Goal: Navigation & Orientation: Find specific page/section

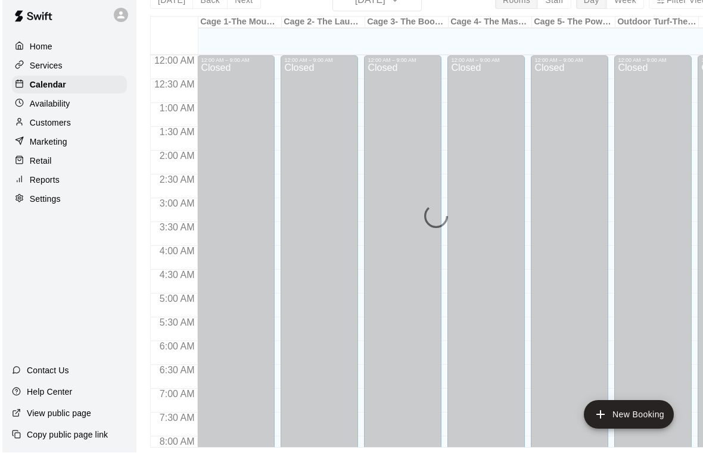
scroll to position [754, 0]
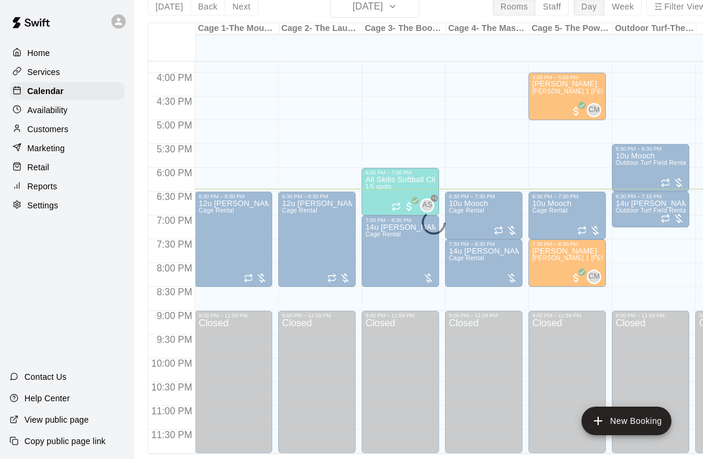
click at [79, 113] on div "Availability" at bounding box center [67, 110] width 115 height 18
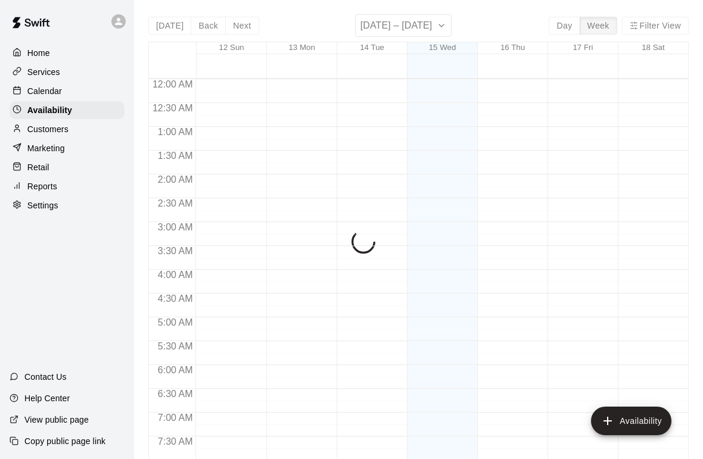
scroll to position [751, 0]
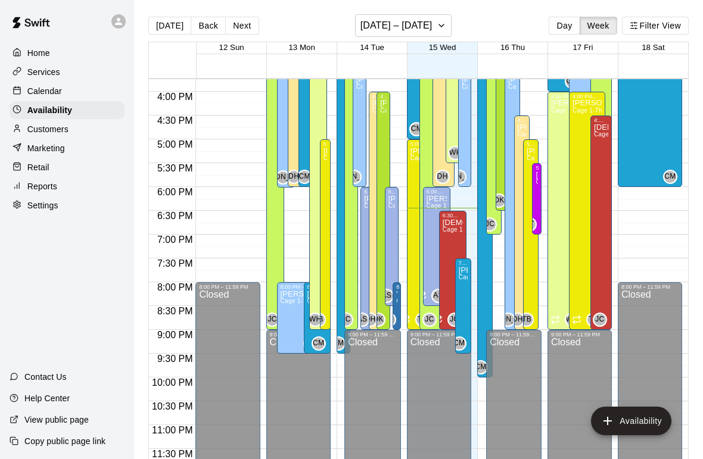
click at [87, 98] on div "Calendar" at bounding box center [67, 91] width 115 height 18
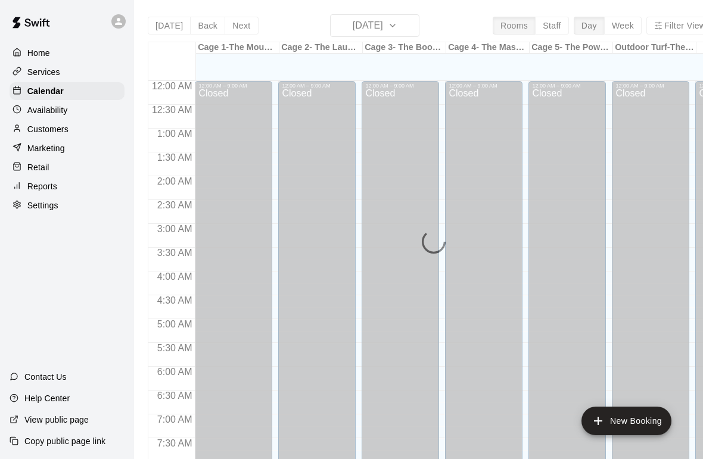
scroll to position [715, 0]
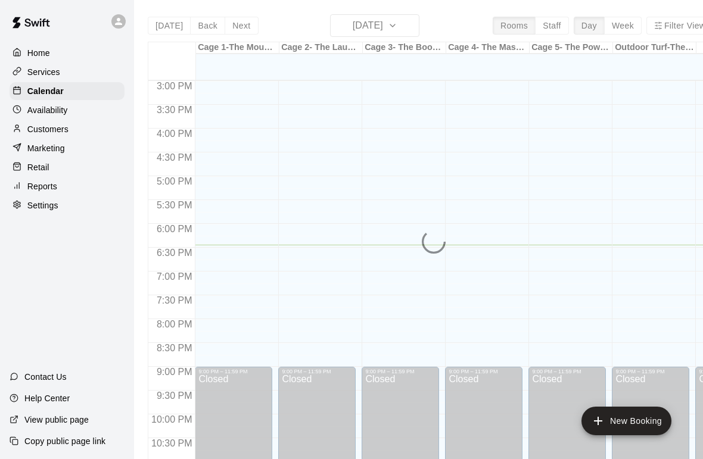
click at [42, 94] on p "Calendar" at bounding box center [45, 91] width 36 height 12
click at [45, 97] on p "Calendar" at bounding box center [45, 91] width 36 height 12
click at [42, 113] on p "Availability" at bounding box center [47, 110] width 41 height 12
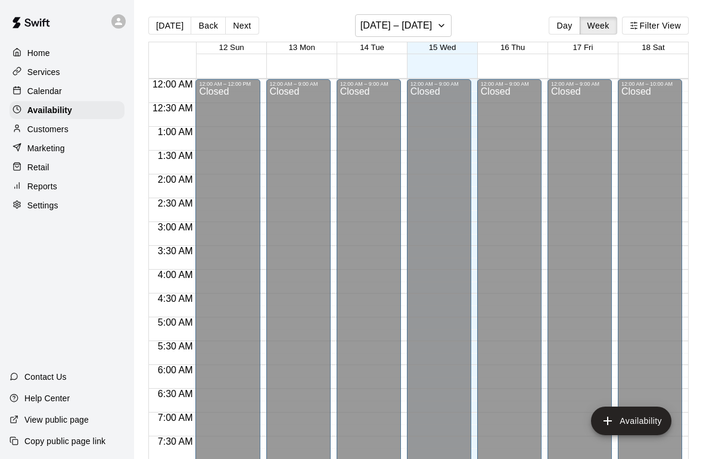
scroll to position [751, 0]
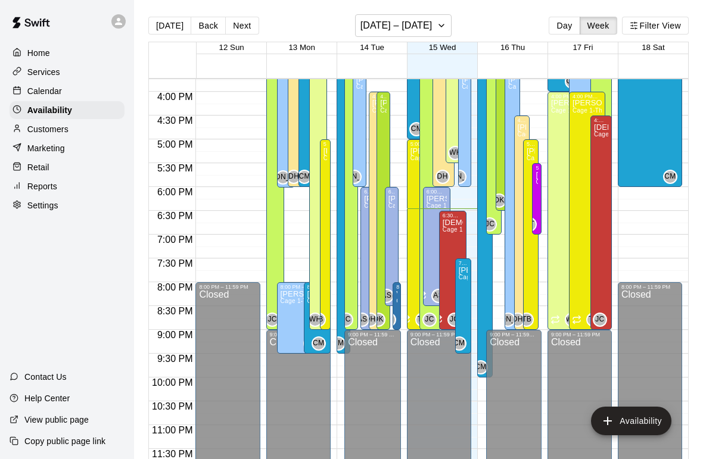
click at [35, 88] on p "Calendar" at bounding box center [44, 91] width 35 height 12
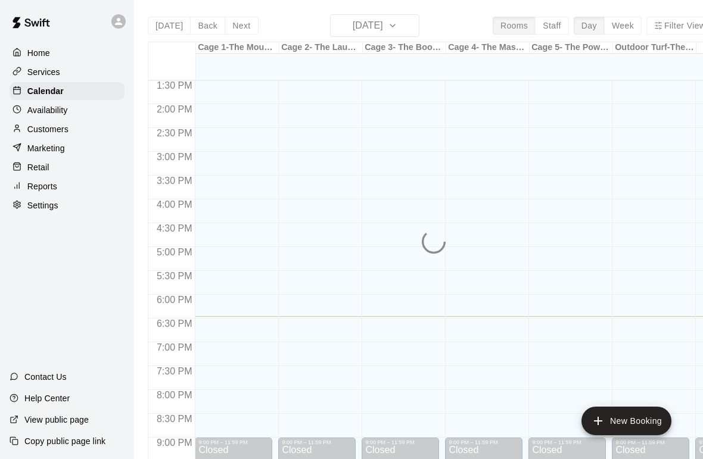
scroll to position [642, -1]
